Goal: Task Accomplishment & Management: Complete application form

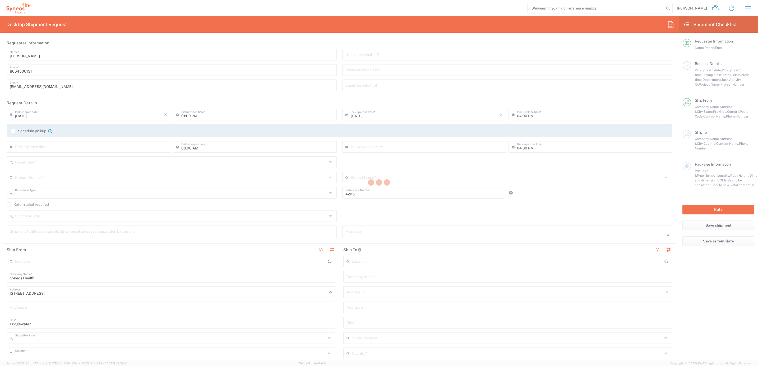
type input "Department"
type input "New Jersey"
type input "United States"
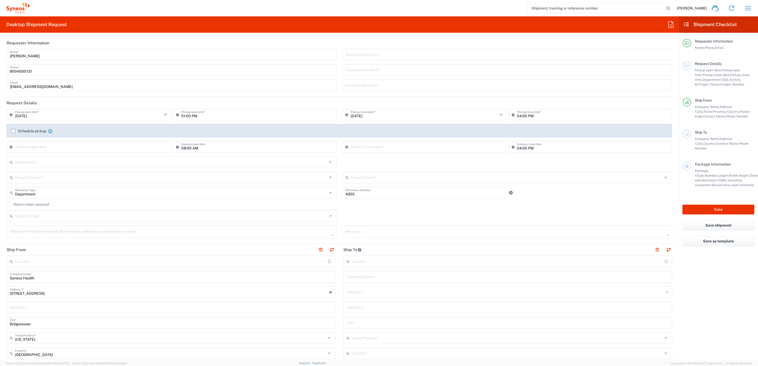
type input "Syneos Health Commercial Servi- NJ US"
click at [41, 51] on input "Brian Fenner" at bounding box center [172, 54] width 324 height 9
click at [40, 51] on input "Brian Fenner" at bounding box center [172, 54] width 324 height 9
click at [40, 55] on input "Brian Fenner" at bounding box center [172, 54] width 324 height 9
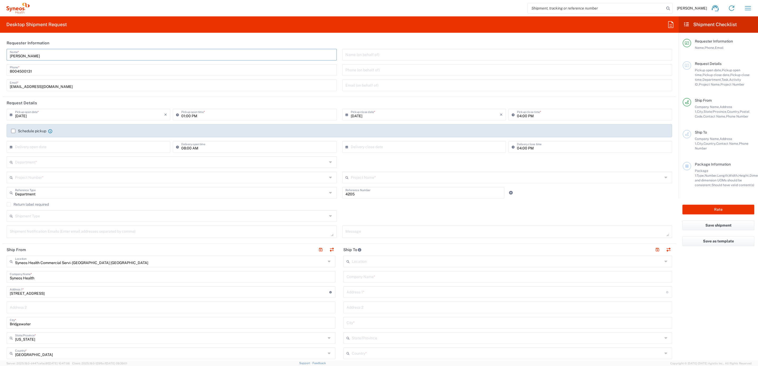
drag, startPoint x: 41, startPoint y: 55, endPoint x: 34, endPoint y: 36, distance: 20.3
click at [0, 44] on html "Brian Fenner Home Shipment estimator Shipment tracking Desktop shipment request…" at bounding box center [379, 183] width 758 height 366
type input "Syneos Deployments"
click at [71, 41] on header "Requester Information" at bounding box center [339, 43] width 673 height 12
drag, startPoint x: 61, startPoint y: 55, endPoint x: 26, endPoint y: 52, distance: 34.8
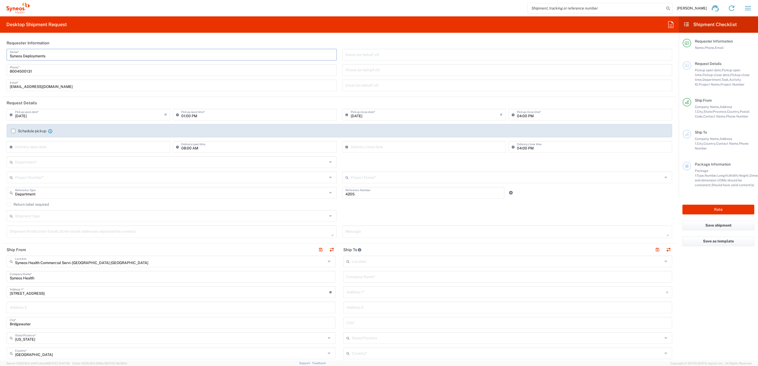
click at [5, 53] on div "Syneos Deployments Name * 8004500131 Phone * deployments@syneoshealth.com Email…" at bounding box center [171, 72] width 335 height 46
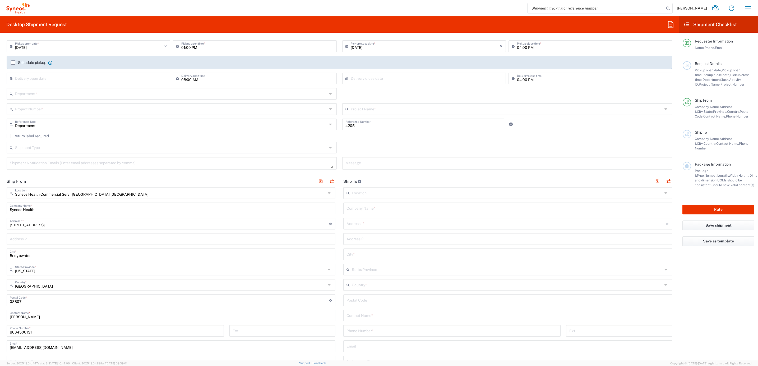
scroll to position [79, 0]
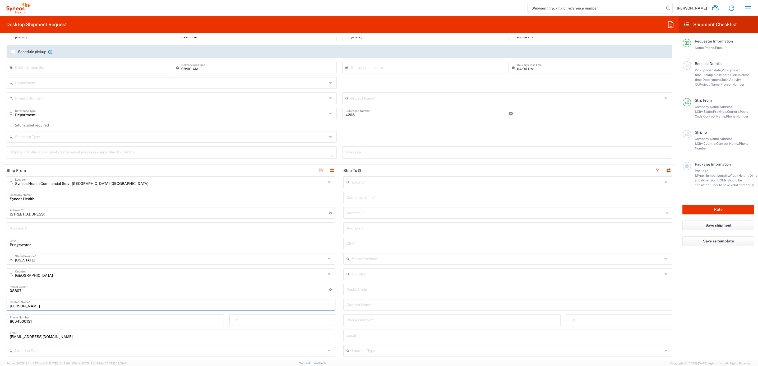
drag, startPoint x: 40, startPoint y: 304, endPoint x: -13, endPoint y: 307, distance: 53.8
click at [0, 307] on html "Brian Fenner Home Shipment estimator Shipment tracking Desktop shipment request…" at bounding box center [379, 183] width 758 height 366
paste input "Syneos Deployments"
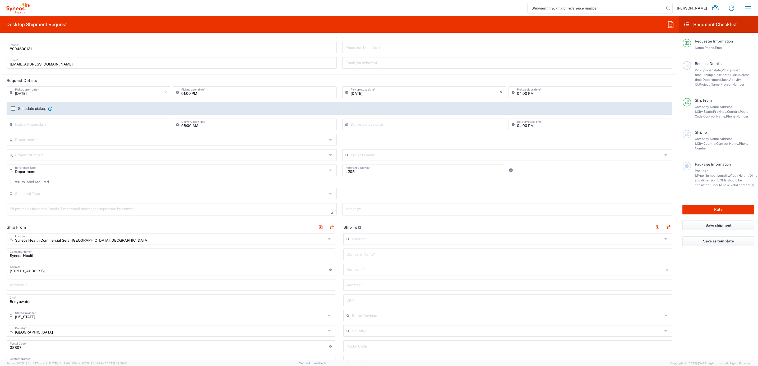
scroll to position [0, 0]
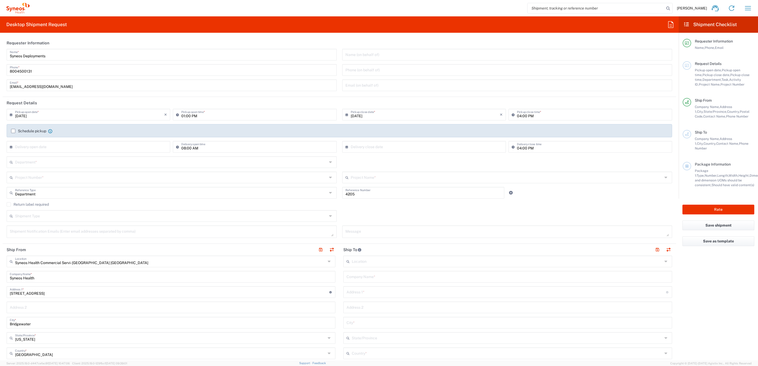
type input "Syneos Deployments"
click at [74, 163] on input "text" at bounding box center [171, 161] width 312 height 9
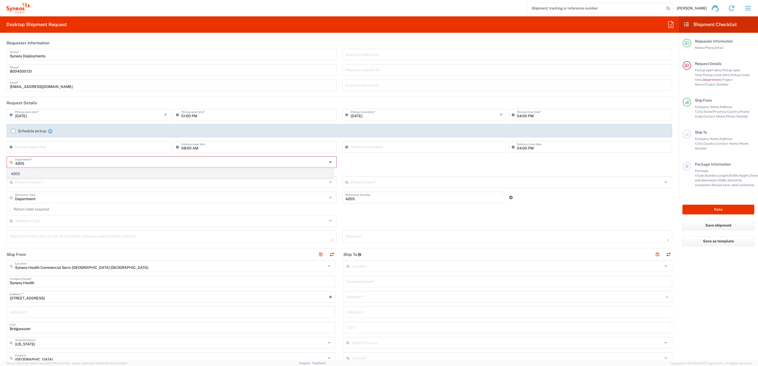
type input "4205"
click at [36, 175] on span "4205" at bounding box center [170, 174] width 326 height 8
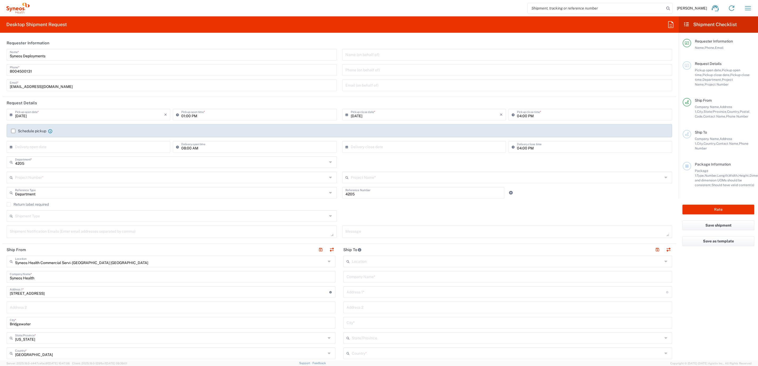
click at [86, 182] on input "text" at bounding box center [171, 176] width 312 height 9
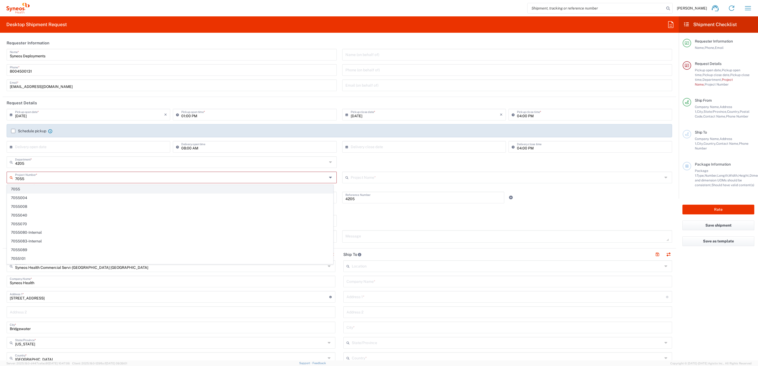
type input "7055"
click at [81, 187] on span "7055" at bounding box center [170, 189] width 326 height 8
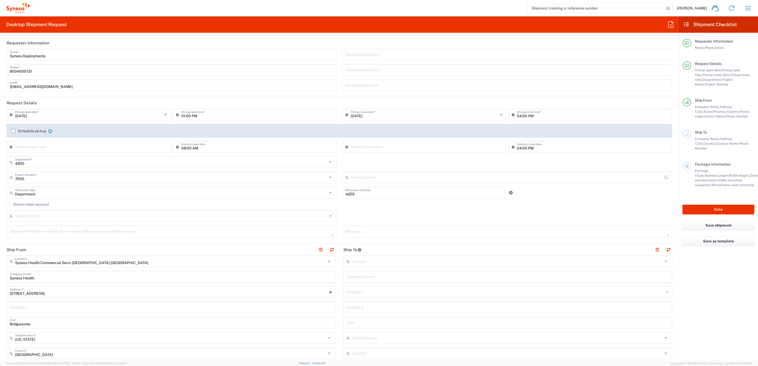
type input "ST-US-Noven Pharma Sales Team"
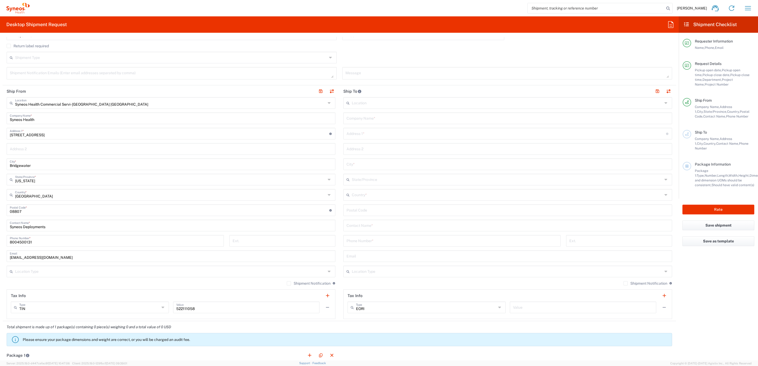
scroll to position [119, 0]
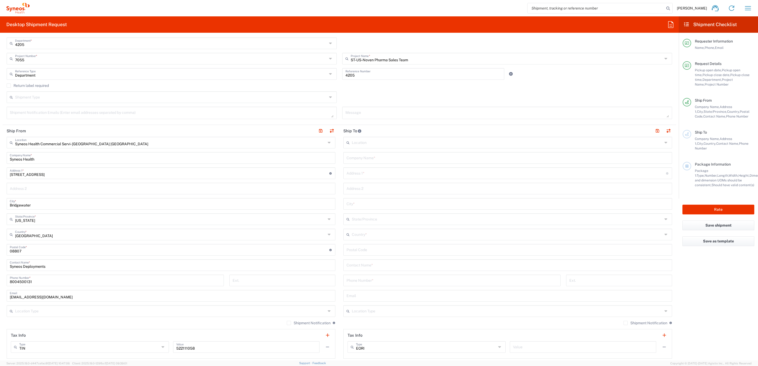
click at [367, 158] on input "text" at bounding box center [507, 157] width 322 height 9
paste input "Krista Smith"
type input "Krista Smith"
click at [376, 266] on input "text" at bounding box center [507, 264] width 322 height 9
paste input "Krista Smith"
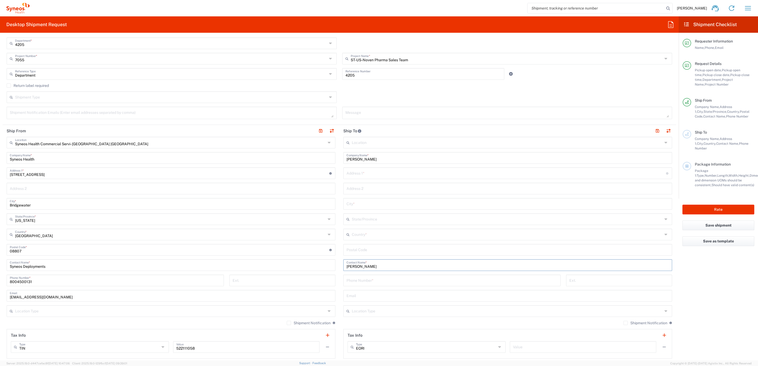
type input "Krista Smith"
click at [387, 178] on div "Address 1 * For cross streets use street names with '&' or 'and' in between. Fo…" at bounding box center [507, 173] width 329 height 12
paste input "24365 West 116th ct"
type input "24365 West 116th Ct."
click at [363, 251] on input "undefined" at bounding box center [507, 249] width 322 height 9
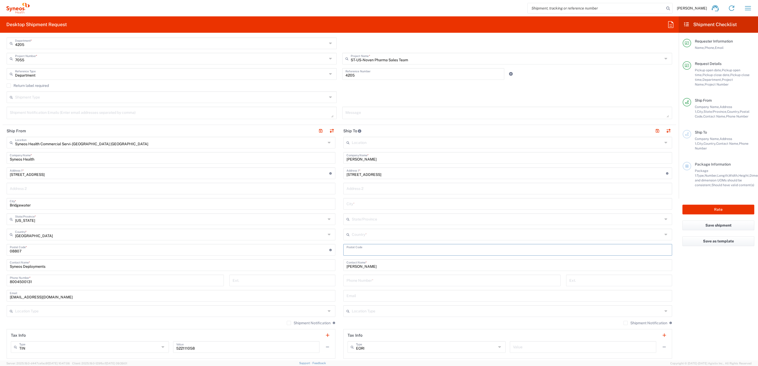
paste input "66061"
type input "66061"
click at [364, 239] on input "text" at bounding box center [507, 234] width 311 height 9
click at [356, 262] on span "United States" at bounding box center [503, 264] width 325 height 8
type input "United States"
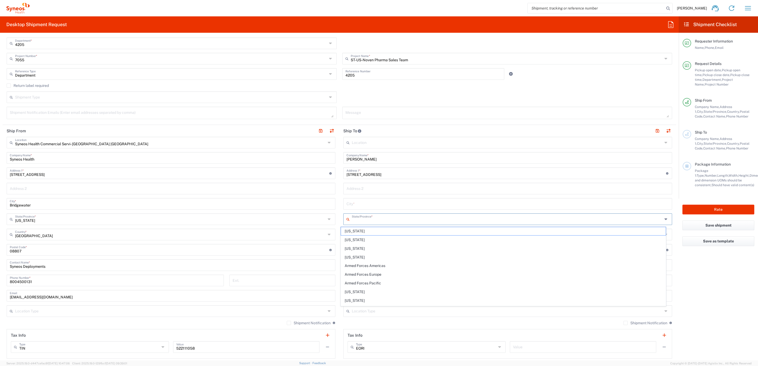
click at [357, 220] on input "text" at bounding box center [507, 218] width 311 height 9
click at [356, 237] on span "Kansas" at bounding box center [503, 240] width 325 height 8
type input "Kansas"
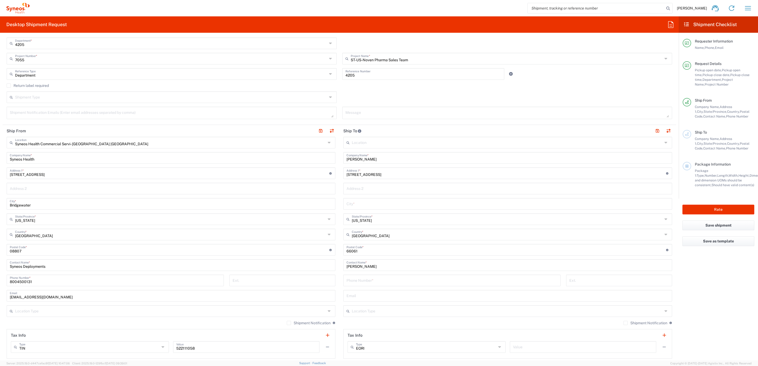
click at [361, 200] on input "text" at bounding box center [507, 203] width 322 height 9
paste input "(913) 485-1756"
type input "(913) 485-1756"
click at [178, 109] on textarea at bounding box center [172, 112] width 324 height 9
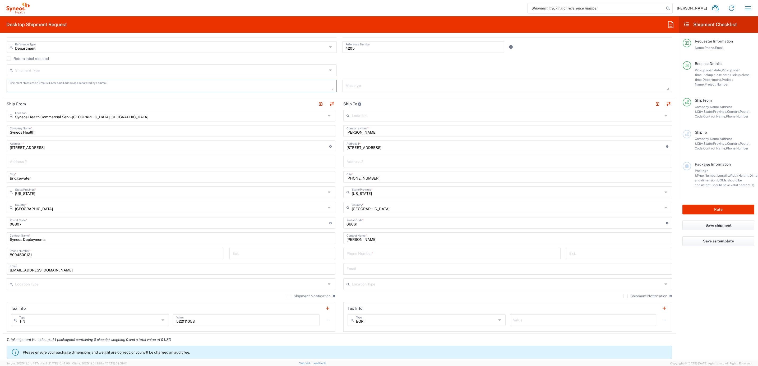
scroll to position [158, 0]
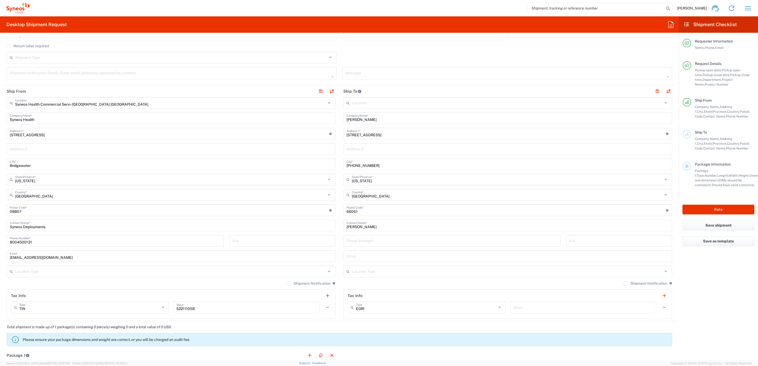
drag, startPoint x: 368, startPoint y: 241, endPoint x: 372, endPoint y: 240, distance: 4.1
click at [368, 241] on input "tel" at bounding box center [451, 240] width 211 height 9
paste input "(913) 485-1756"
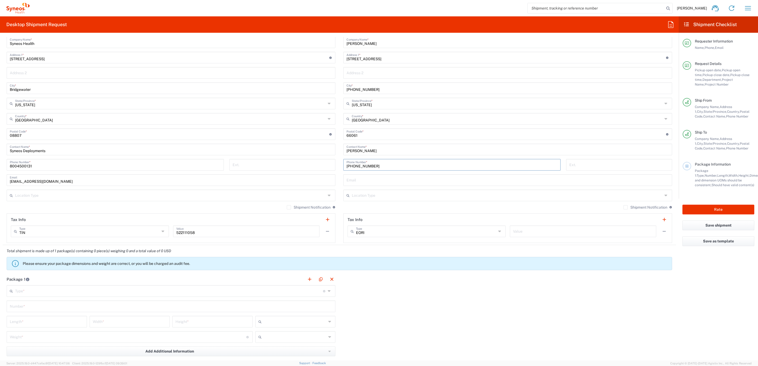
scroll to position [238, 0]
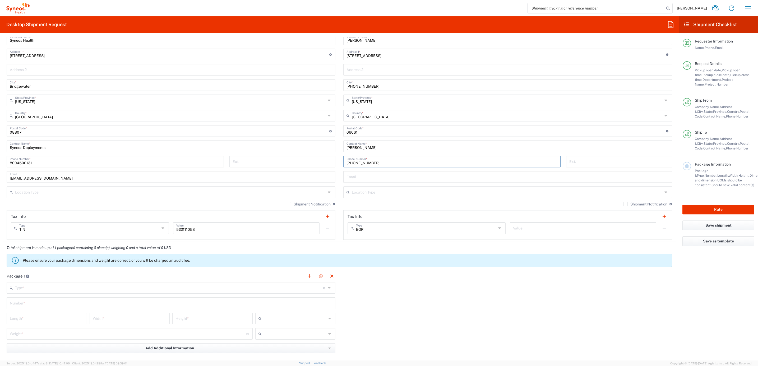
type input "(913) 485-1756"
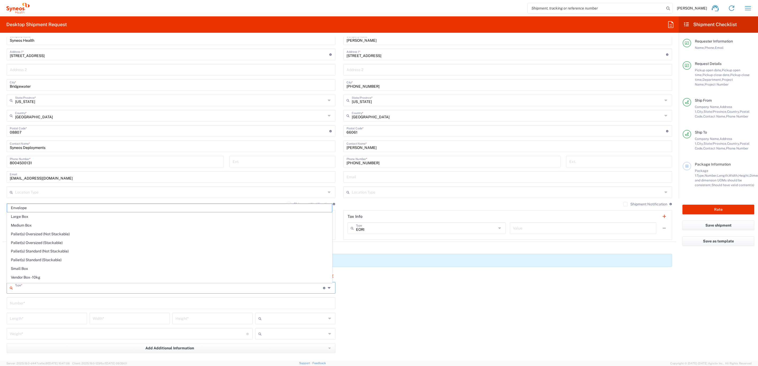
click at [44, 287] on input "text" at bounding box center [169, 287] width 308 height 9
click at [45, 275] on span "Your Packaging" at bounding box center [169, 278] width 325 height 8
type input "Your Packaging"
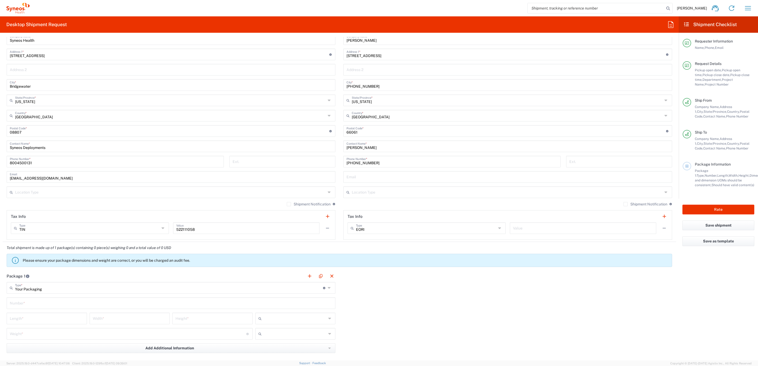
click at [39, 306] on input "text" at bounding box center [171, 302] width 322 height 9
type input "1"
click at [37, 319] on input "number" at bounding box center [47, 318] width 74 height 9
type input "12"
type input "10"
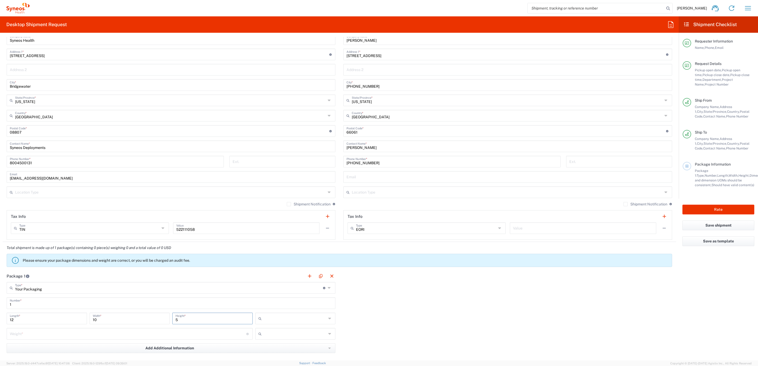
type input "5"
click at [313, 318] on input "text" at bounding box center [295, 318] width 63 height 8
click at [273, 347] on span "in" at bounding box center [292, 348] width 78 height 8
type input "in"
click at [162, 337] on input "number" at bounding box center [128, 333] width 236 height 9
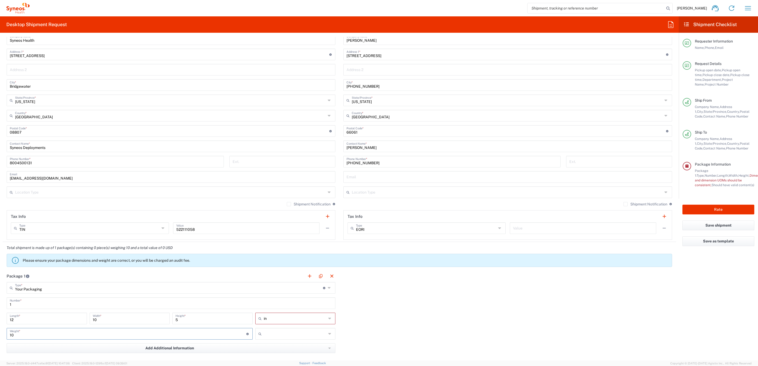
type input "10"
click at [277, 333] on input "text" at bounding box center [295, 334] width 63 height 8
click at [273, 355] on span "lbs" at bounding box center [292, 355] width 78 height 8
type input "lbs"
click at [352, 306] on div "Package 1 Your Packaging Type * Material used to package goods Envelope Large B…" at bounding box center [339, 328] width 673 height 116
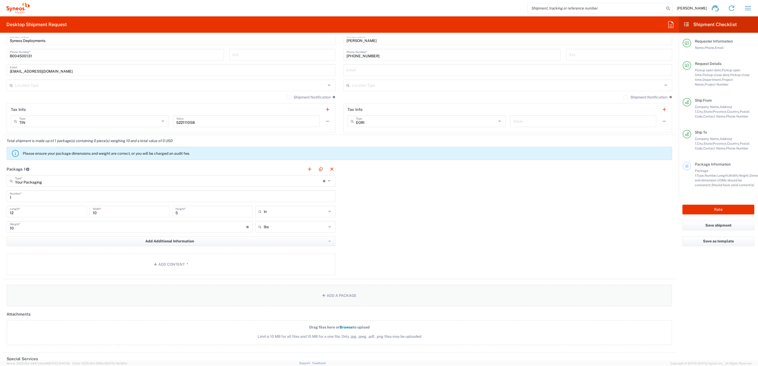
scroll to position [357, 0]
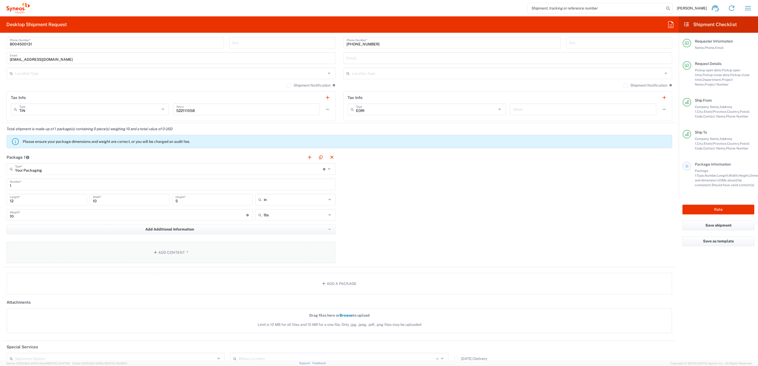
click at [169, 255] on button "Add Content *" at bounding box center [171, 253] width 329 height 22
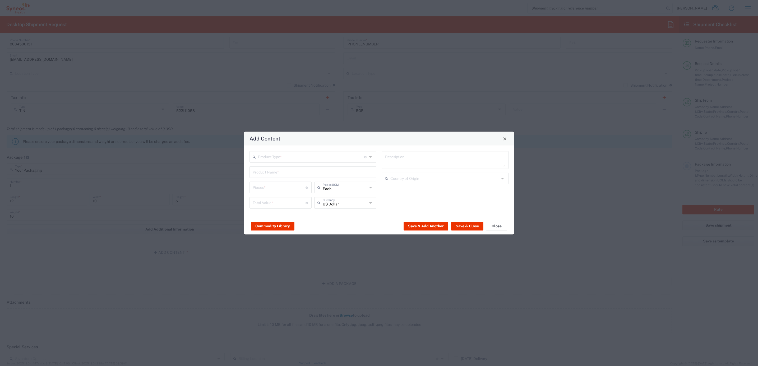
click at [273, 156] on input "text" at bounding box center [311, 156] width 106 height 9
click at [276, 173] on li "General Commodity" at bounding box center [313, 176] width 126 height 9
type input "General Commodity"
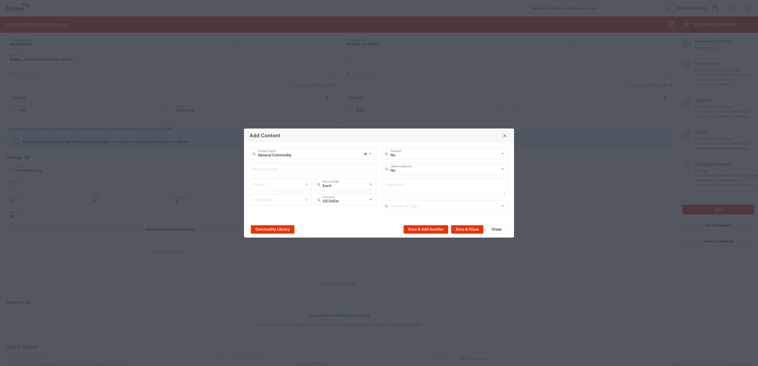
click at [277, 168] on input "text" at bounding box center [313, 168] width 120 height 9
click at [282, 199] on div "iPad Pro 12.9"" at bounding box center [313, 199] width 126 height 9
type input "iPad Pro 12.9""
type input "1"
type textarea "iPad Pro 12.9""
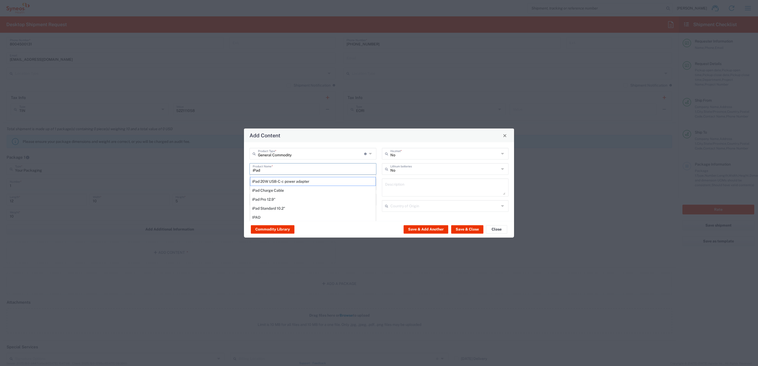
type input "China"
type input "Yes"
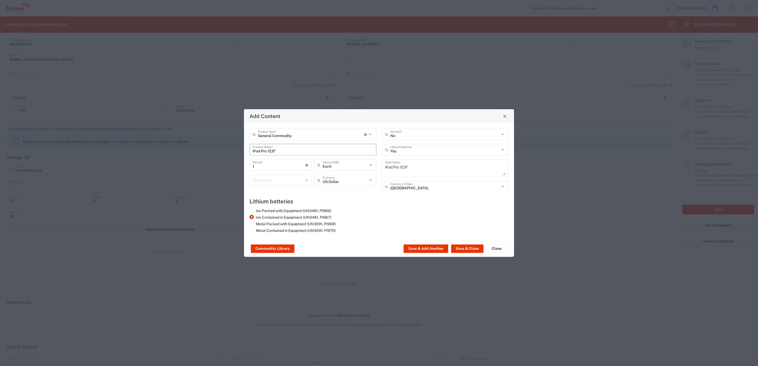
click at [279, 179] on input "number" at bounding box center [279, 179] width 53 height 9
type input "1000"
click at [472, 253] on button "Save & Close" at bounding box center [467, 249] width 32 height 8
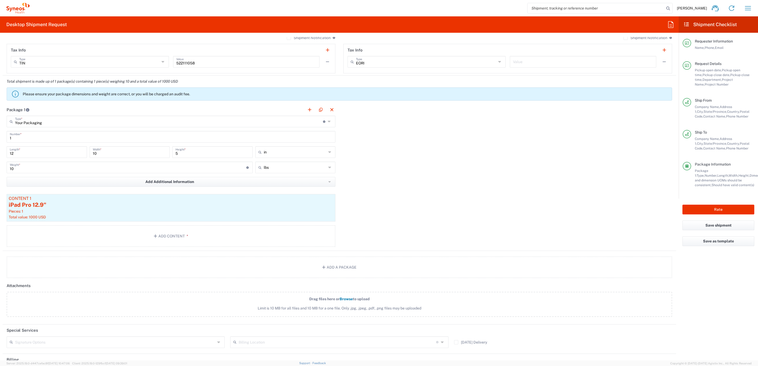
scroll to position [477, 0]
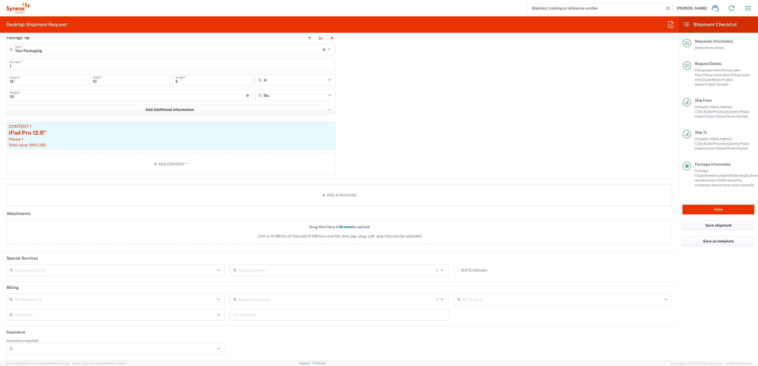
click at [41, 271] on input "text" at bounding box center [115, 269] width 200 height 9
click at [44, 283] on span "Adult Signature Required" at bounding box center [114, 282] width 215 height 8
type input "Adult Signature Required"
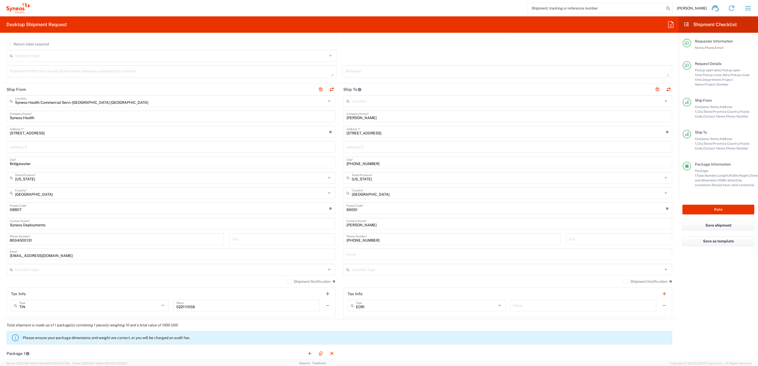
scroll to position [41, 0]
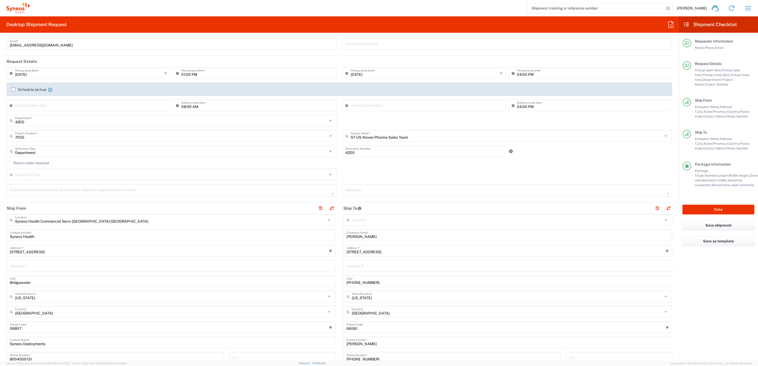
click at [36, 164] on label "Return label required" at bounding box center [28, 163] width 42 height 4
click at [9, 163] on input "Return label required" at bounding box center [9, 163] width 0 height 0
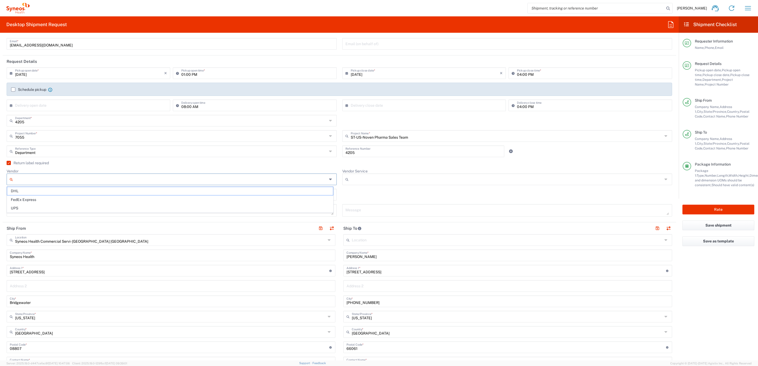
click at [42, 181] on input "Vendor" at bounding box center [171, 179] width 312 height 8
click at [39, 206] on span "UPS" at bounding box center [170, 208] width 326 height 8
type input "UPS"
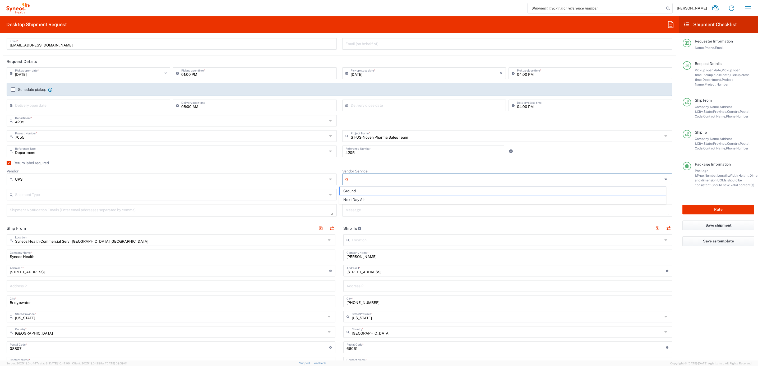
click at [361, 180] on input "Vendor Service" at bounding box center [507, 179] width 312 height 8
click at [366, 199] on span "Next Day Air" at bounding box center [502, 200] width 326 height 8
click at [361, 177] on input "Next Day Air" at bounding box center [507, 179] width 312 height 8
click at [355, 198] on span "Ground" at bounding box center [502, 200] width 326 height 8
type input "Ground"
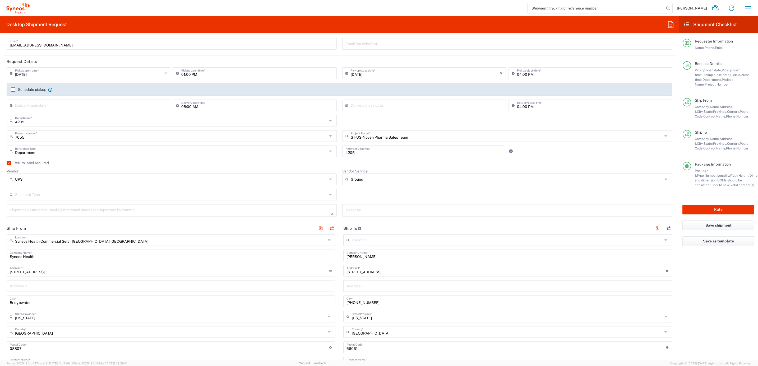
click at [339, 160] on div "4205 Reference Number" at bounding box center [423, 153] width 168 height 15
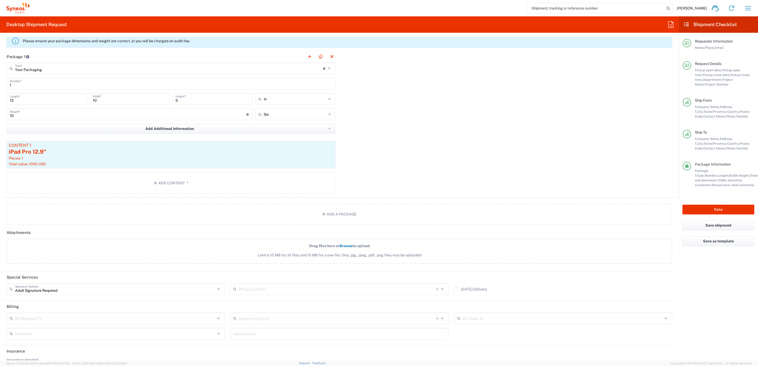
scroll to position [498, 0]
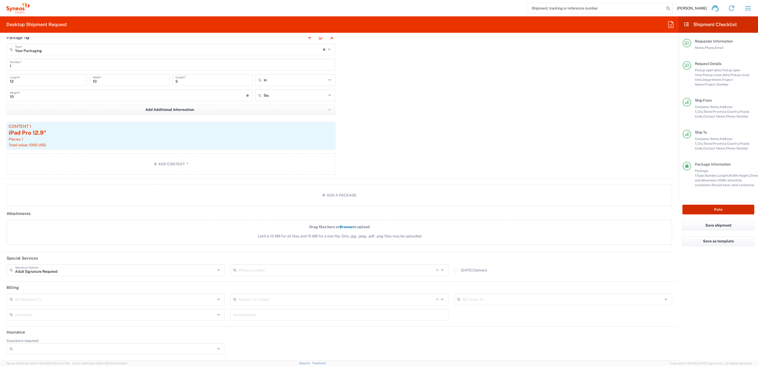
click at [692, 208] on button "Rate" at bounding box center [718, 210] width 72 height 10
type input "7055"
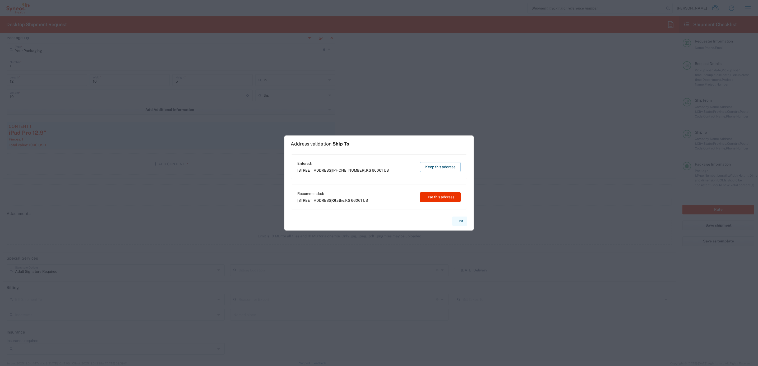
click at [463, 220] on button "Exit" at bounding box center [459, 221] width 15 height 9
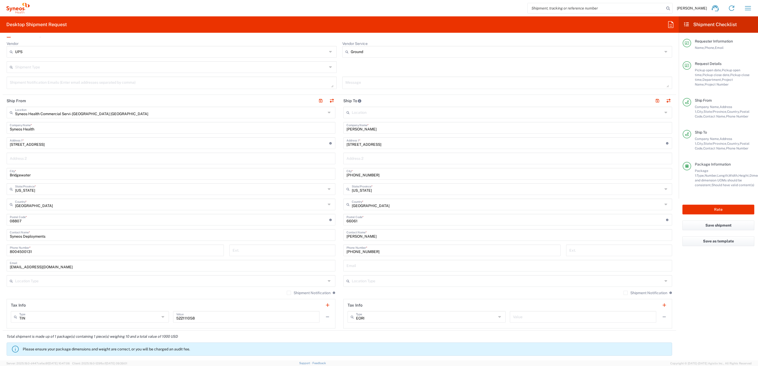
scroll to position [101, 0]
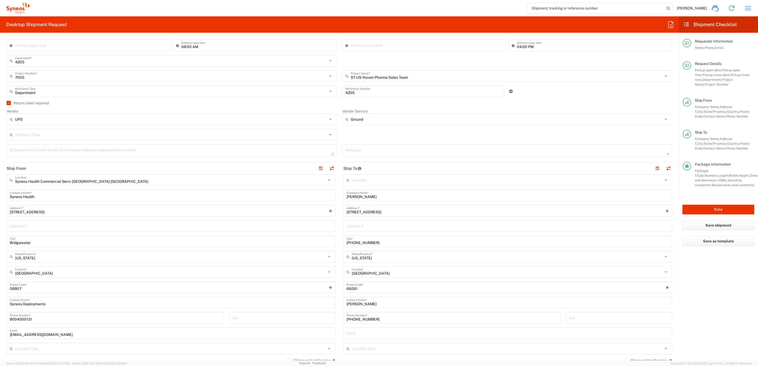
click at [377, 241] on input "(913) 485-1756" at bounding box center [507, 240] width 322 height 9
drag, startPoint x: 365, startPoint y: 248, endPoint x: 365, endPoint y: 245, distance: 3.5
click at [365, 248] on div "This field is required" at bounding box center [507, 249] width 329 height 5
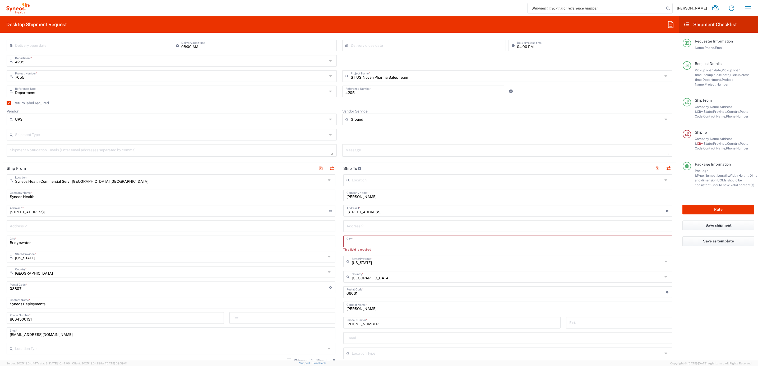
click at [350, 243] on input "text" at bounding box center [507, 240] width 322 height 9
paste input "Olathe"
type input "Olathe"
click at [697, 208] on button "Rate" at bounding box center [718, 210] width 72 height 10
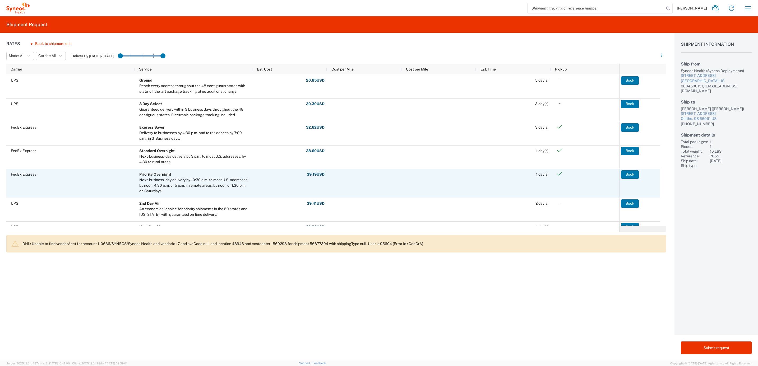
scroll to position [119, 0]
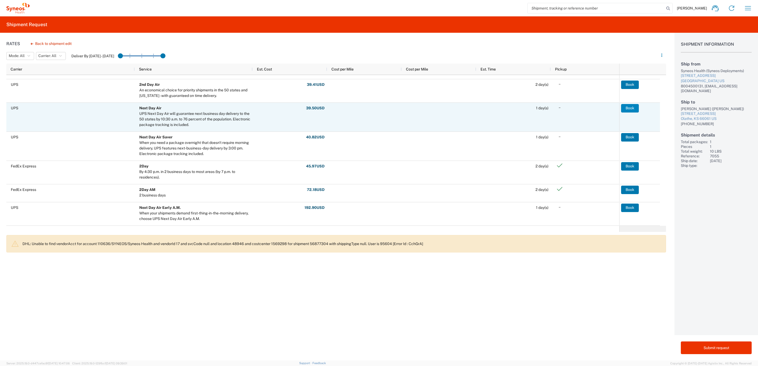
click at [627, 105] on button "Book" at bounding box center [630, 108] width 18 height 8
